Goal: Task Accomplishment & Management: Use online tool/utility

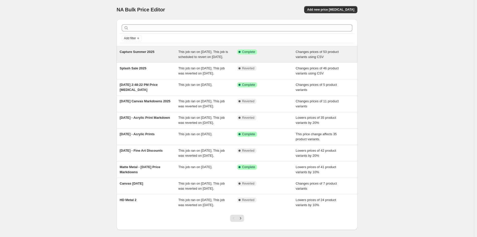
click at [148, 53] on span "Capture Summer 2025" at bounding box center [137, 52] width 35 height 4
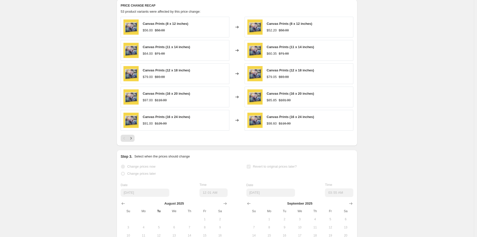
scroll to position [214, 0]
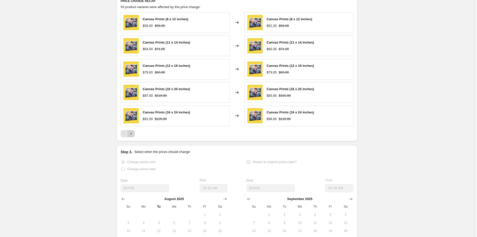
click at [132, 135] on icon "Next" at bounding box center [130, 133] width 1 height 2
